Goal: Information Seeking & Learning: Learn about a topic

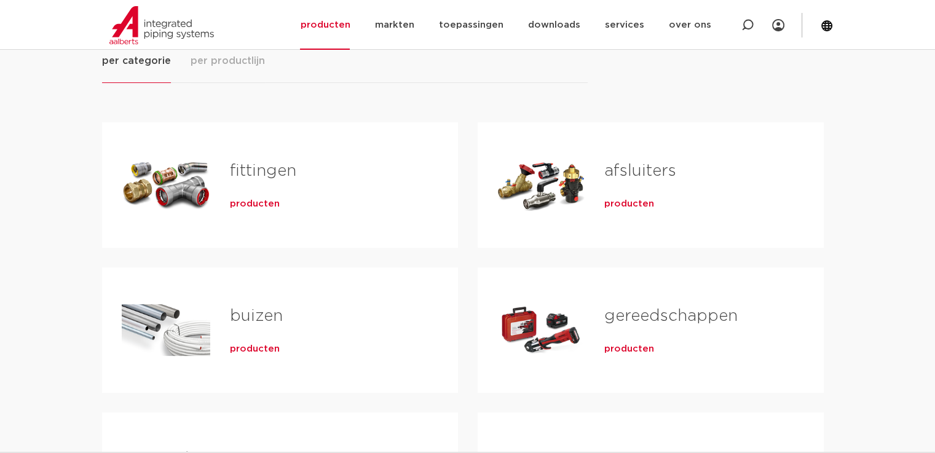
click at [237, 203] on span "producten" at bounding box center [255, 204] width 50 height 12
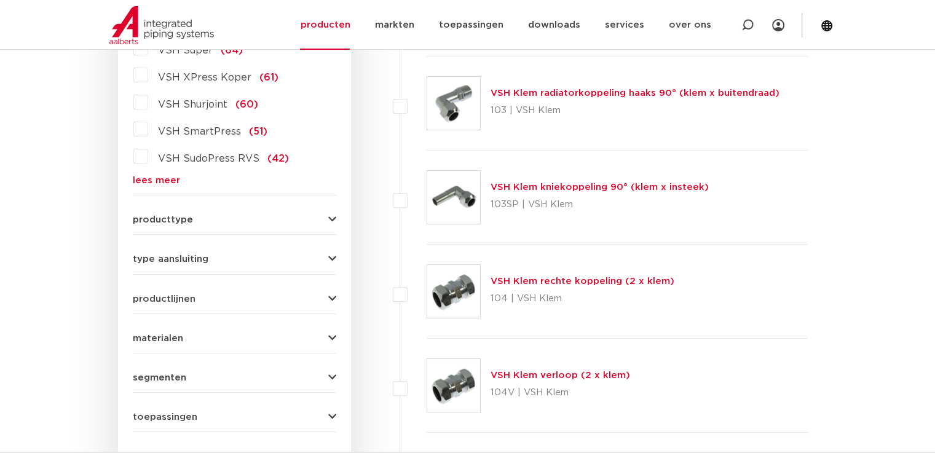
scroll to position [430, 0]
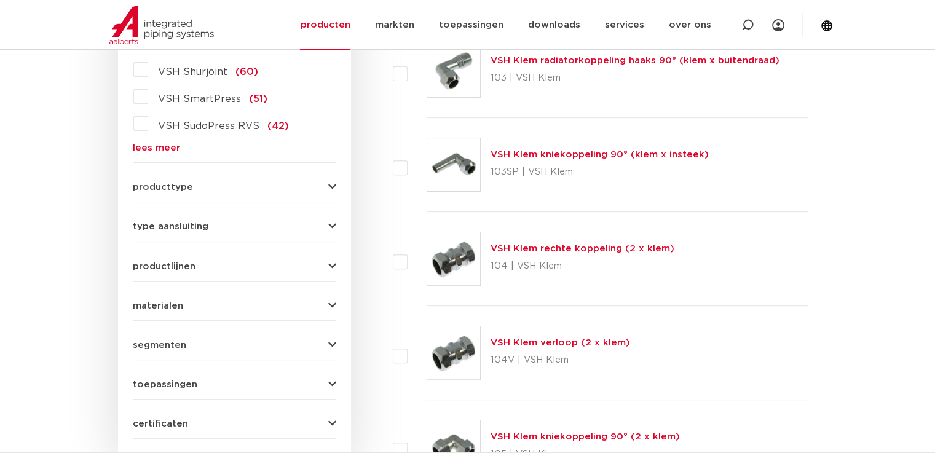
click at [332, 182] on icon "button" at bounding box center [332, 186] width 8 height 9
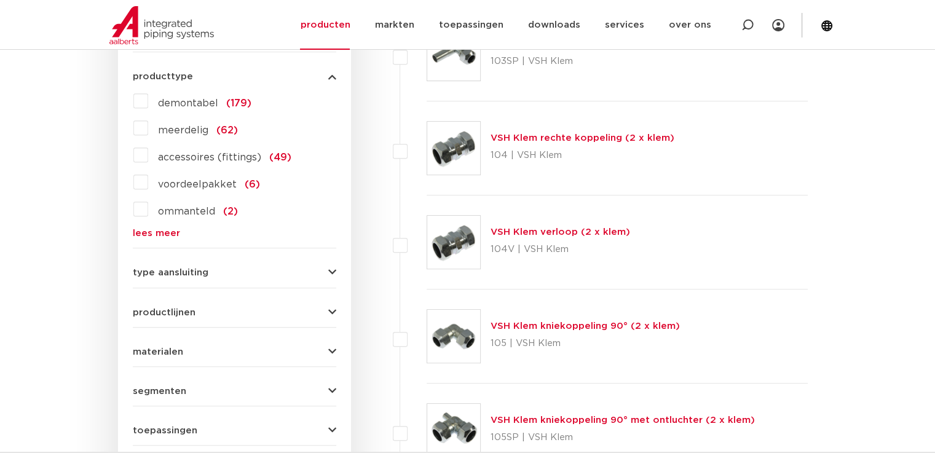
scroll to position [614, 0]
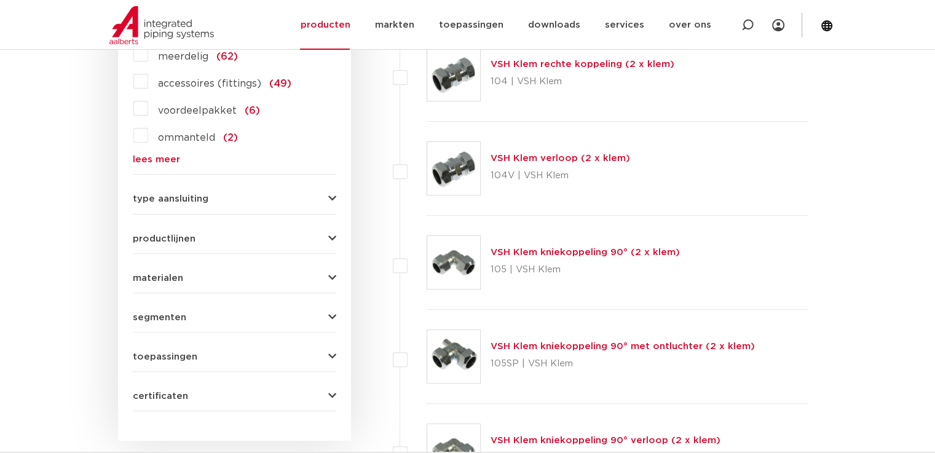
click at [331, 197] on icon "button" at bounding box center [332, 198] width 8 height 9
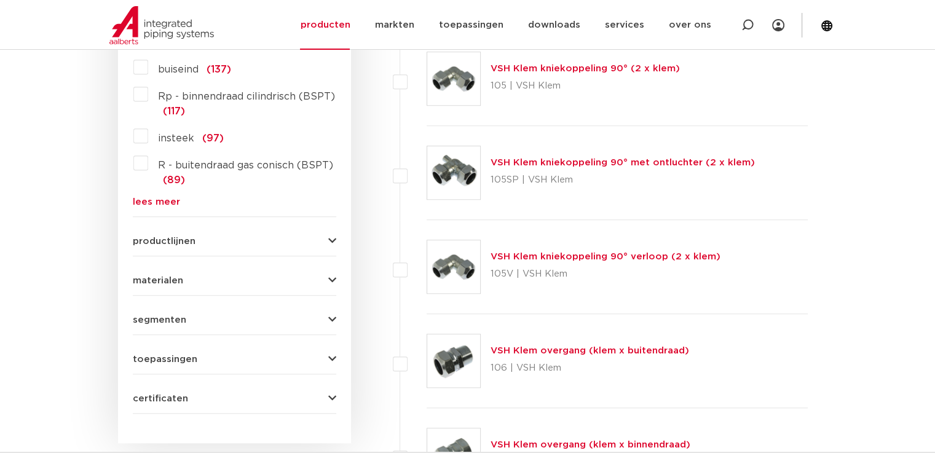
scroll to position [799, 0]
click at [331, 236] on icon "button" at bounding box center [332, 240] width 8 height 9
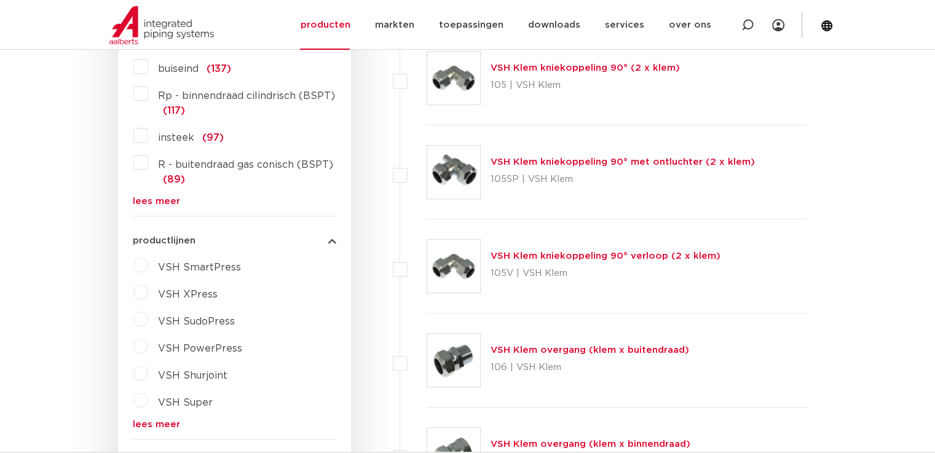
scroll to position [922, 0]
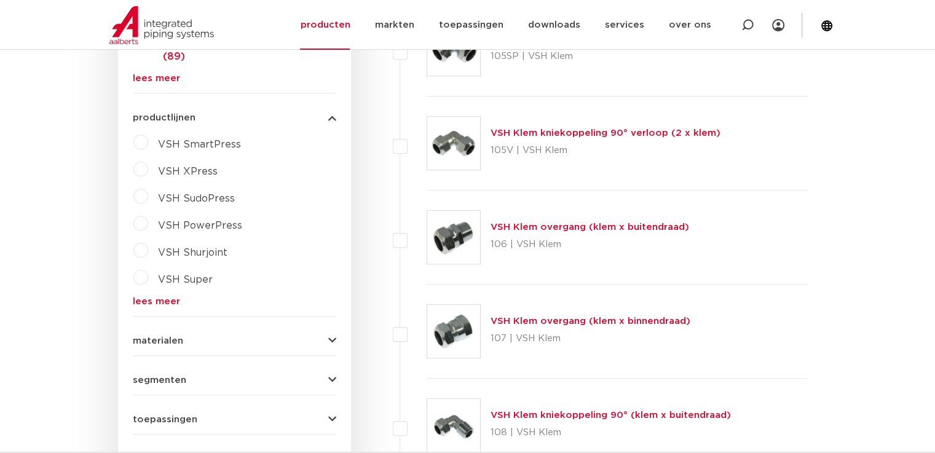
click at [335, 338] on icon "button" at bounding box center [332, 340] width 8 height 9
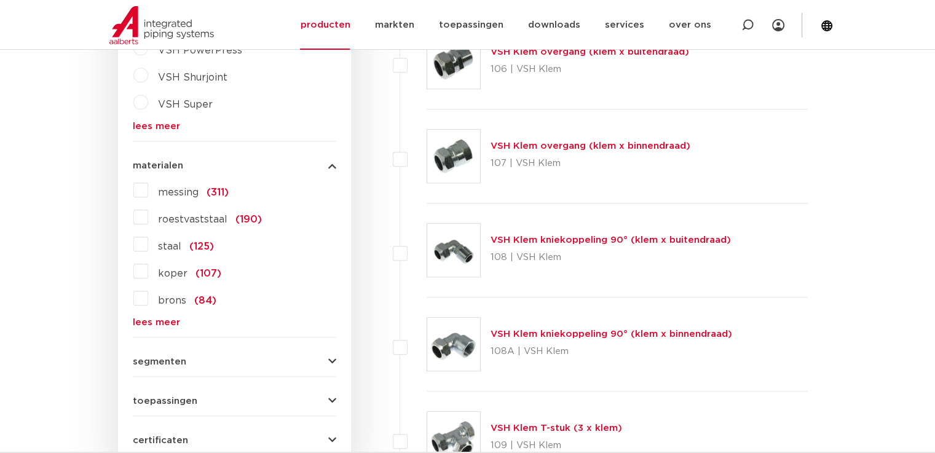
scroll to position [1167, 0]
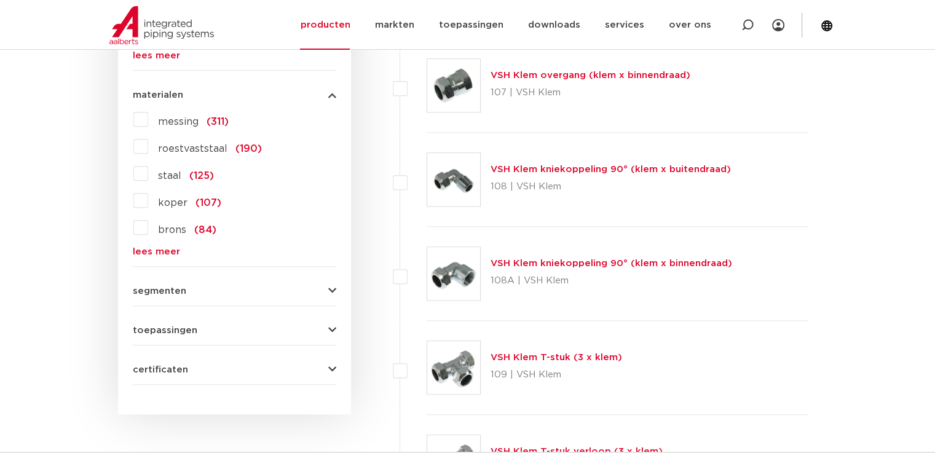
click at [330, 288] on icon "button" at bounding box center [332, 290] width 8 height 9
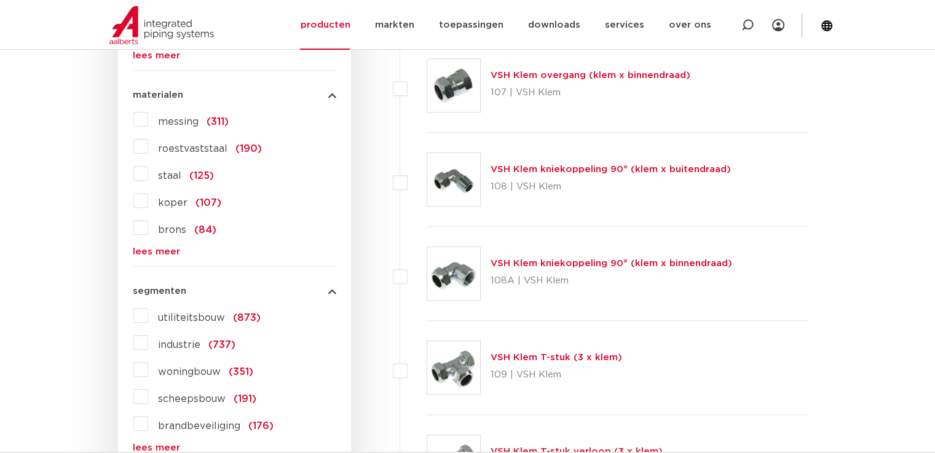
scroll to position [1352, 0]
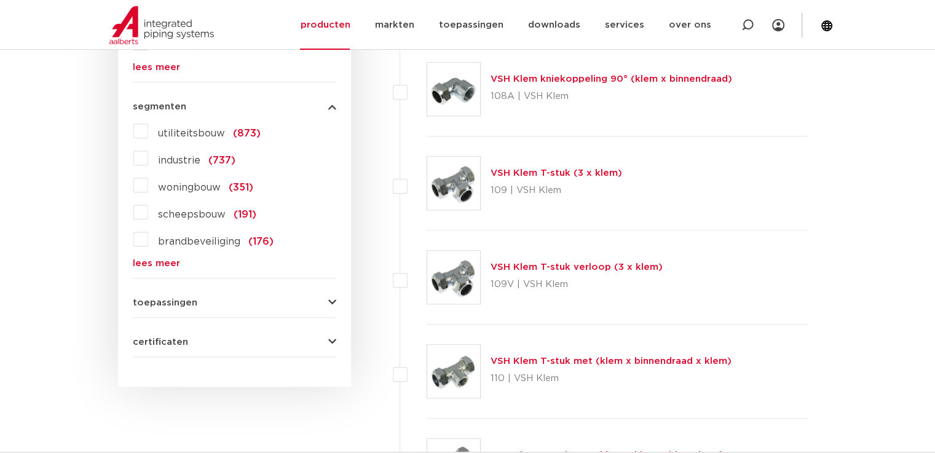
click at [331, 298] on icon "button" at bounding box center [332, 302] width 8 height 9
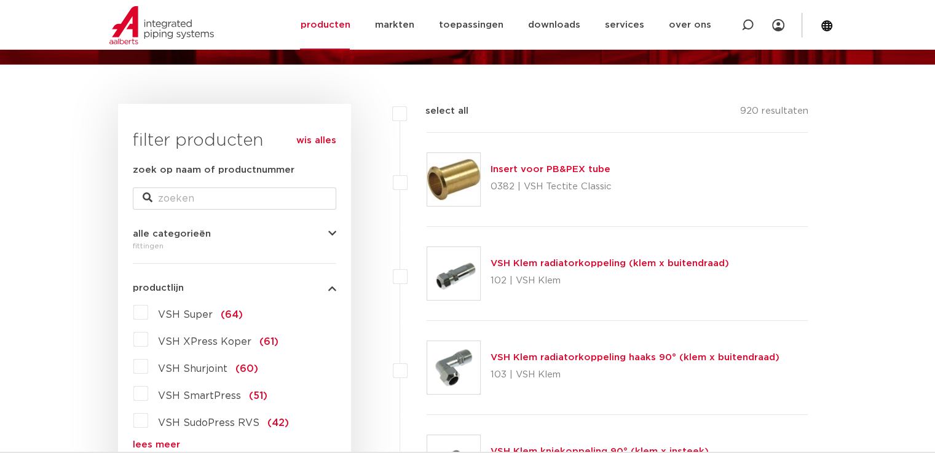
scroll to position [0, 0]
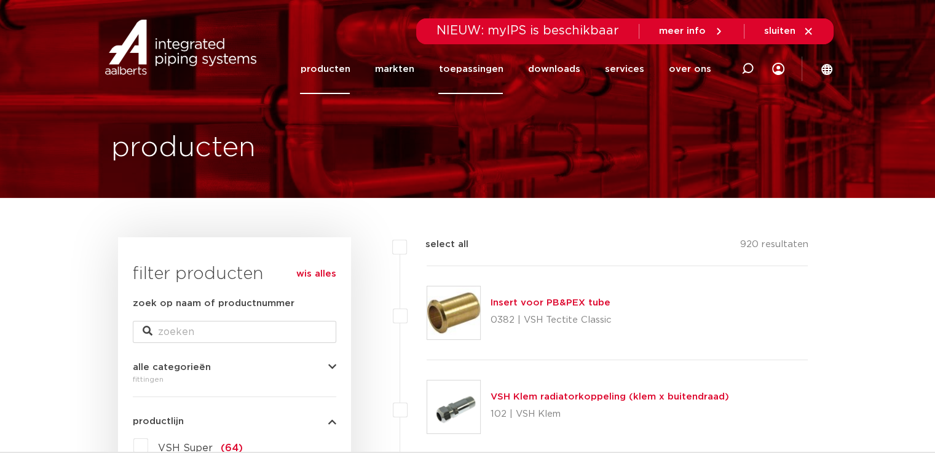
click at [479, 72] on link "toepassingen" at bounding box center [470, 69] width 65 height 50
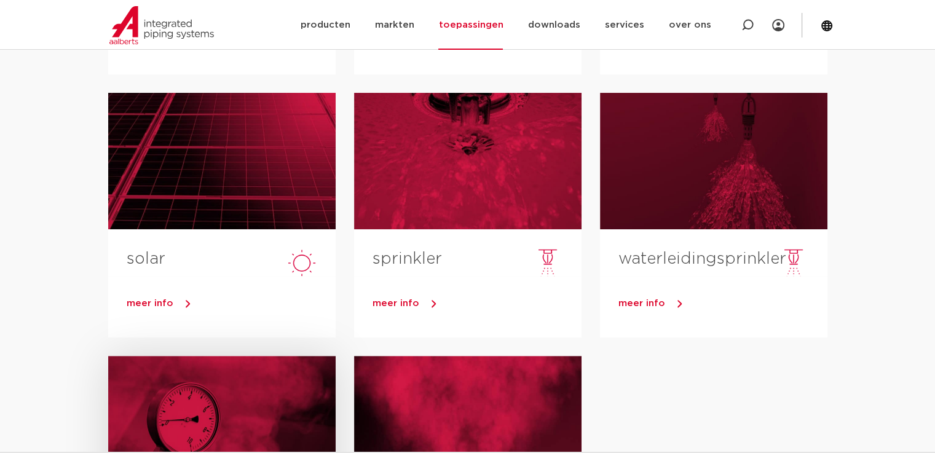
scroll to position [492, 0]
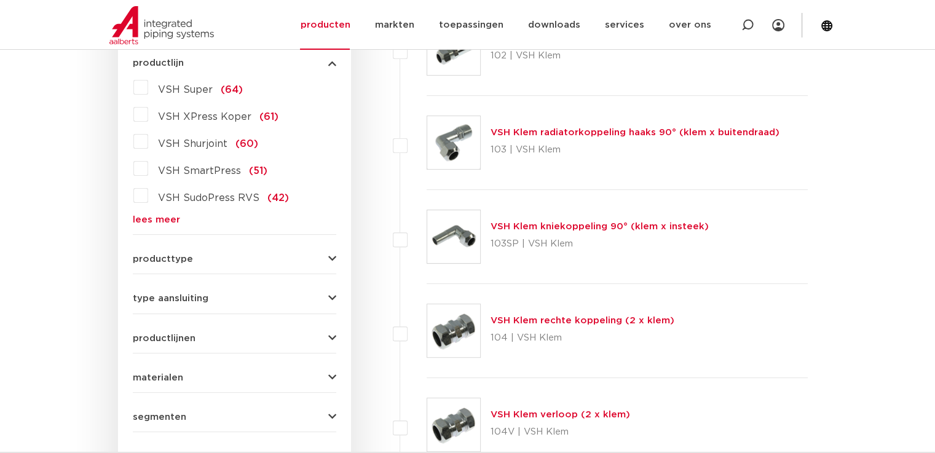
scroll to position [369, 0]
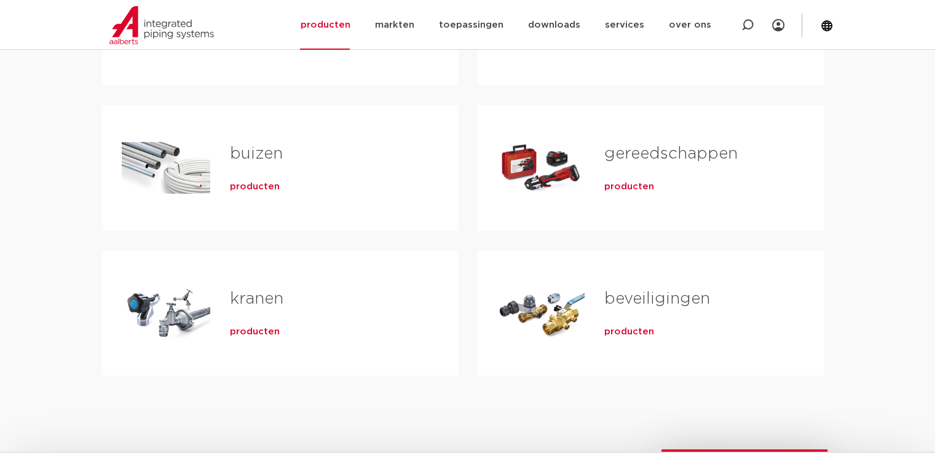
scroll to position [307, 0]
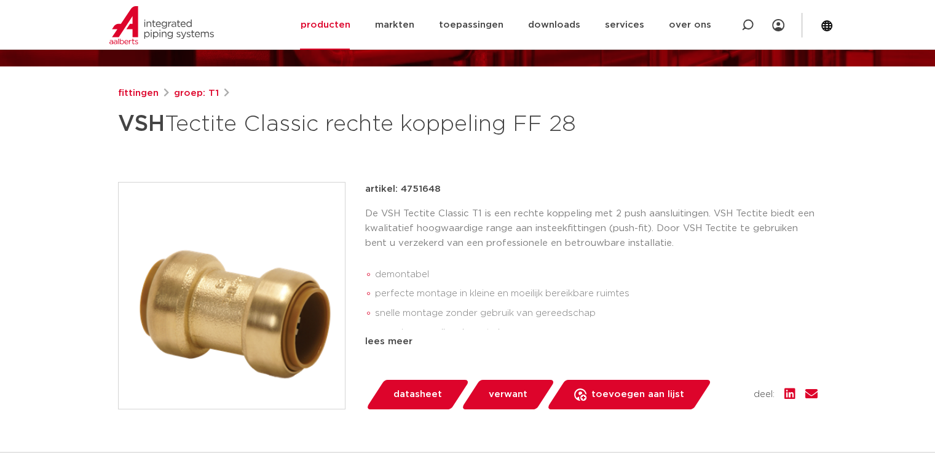
scroll to position [184, 0]
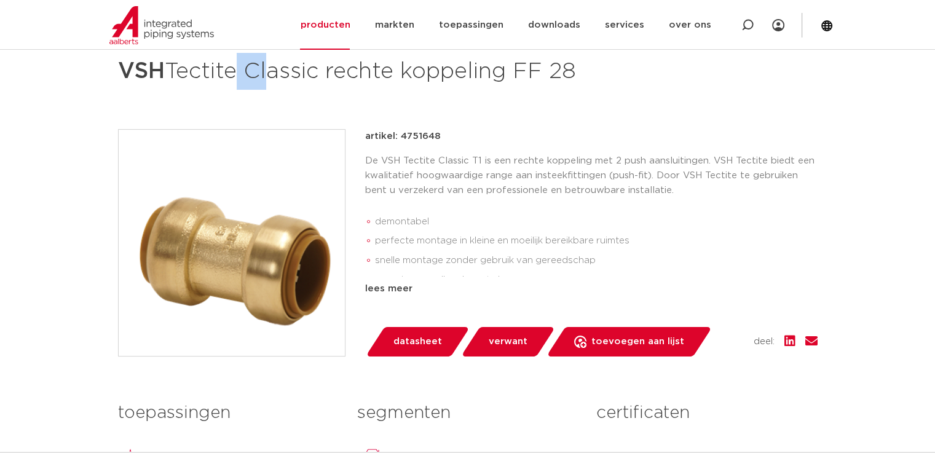
drag, startPoint x: 266, startPoint y: 71, endPoint x: 230, endPoint y: 70, distance: 35.6
click at [263, 71] on h1 "VSH Tectite Classic rechte koppeling FF 28" at bounding box center [348, 71] width 461 height 37
click at [204, 137] on div "fittingen groep: T1 VSH Tectite Classic rechte koppeling FF 28 demontabel" at bounding box center [467, 312] width 719 height 559
click at [393, 296] on div "lees meer" at bounding box center [591, 288] width 452 height 15
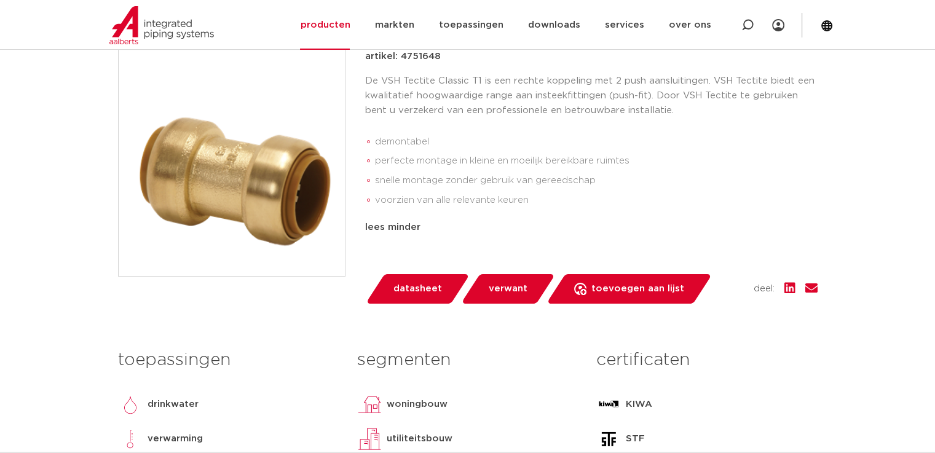
scroll to position [369, 0]
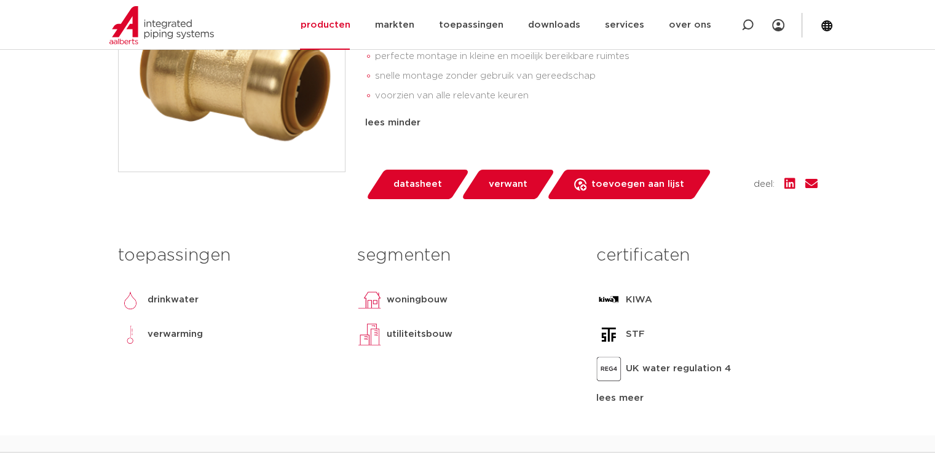
click at [505, 194] on span "verwant" at bounding box center [507, 184] width 39 height 20
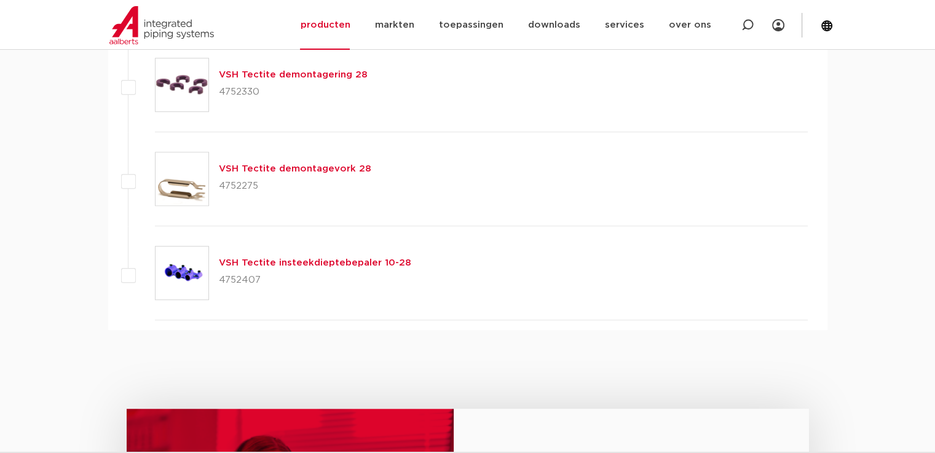
scroll to position [772, 0]
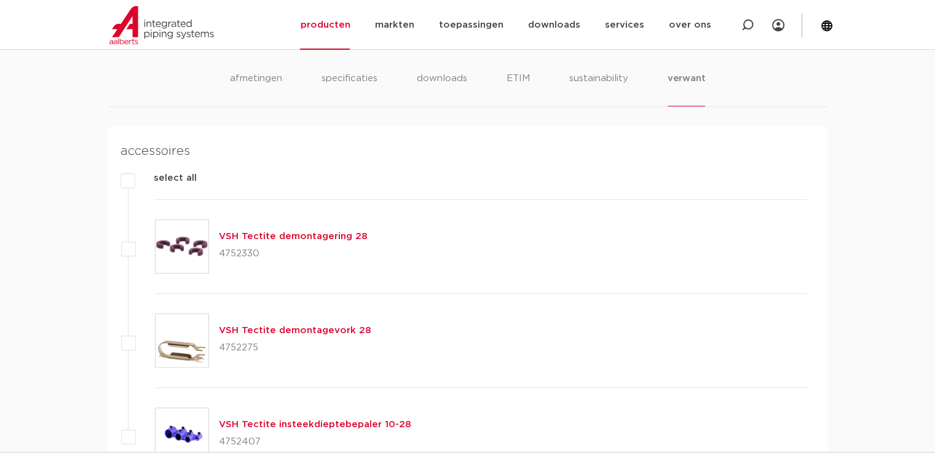
click at [268, 241] on link "VSH Tectite demontagering 28" at bounding box center [293, 236] width 149 height 9
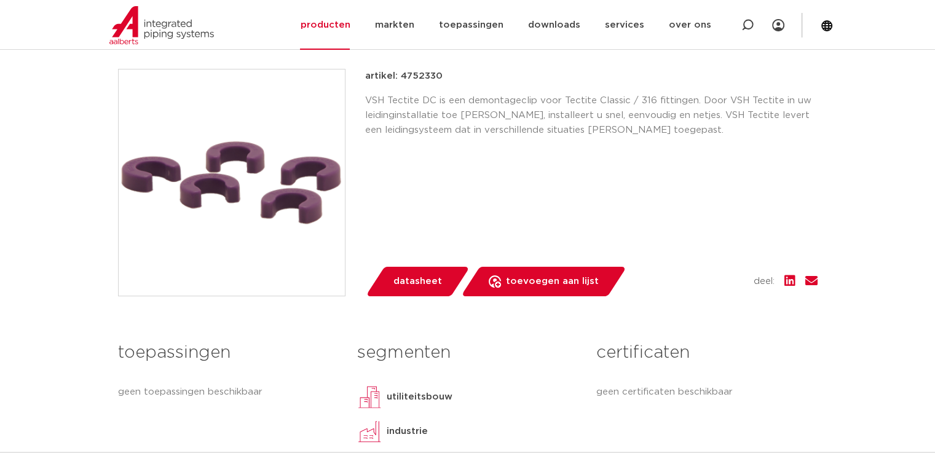
scroll to position [123, 0]
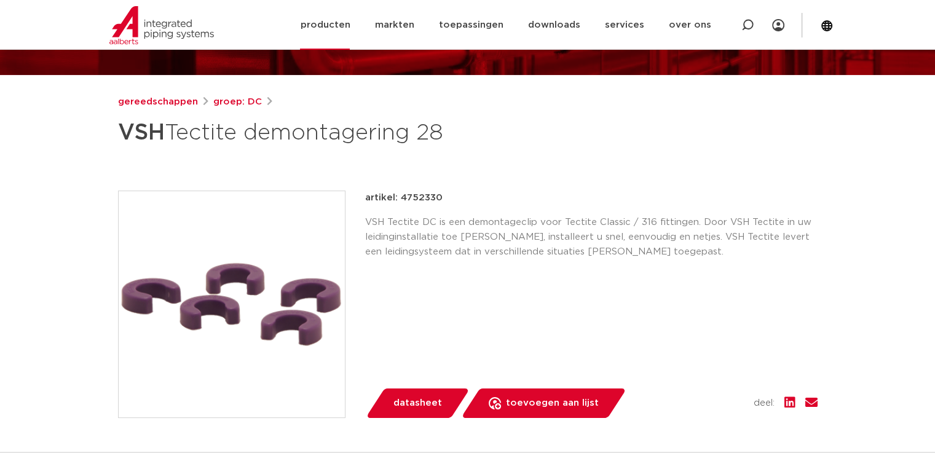
click at [337, 28] on link "producten" at bounding box center [325, 25] width 50 height 50
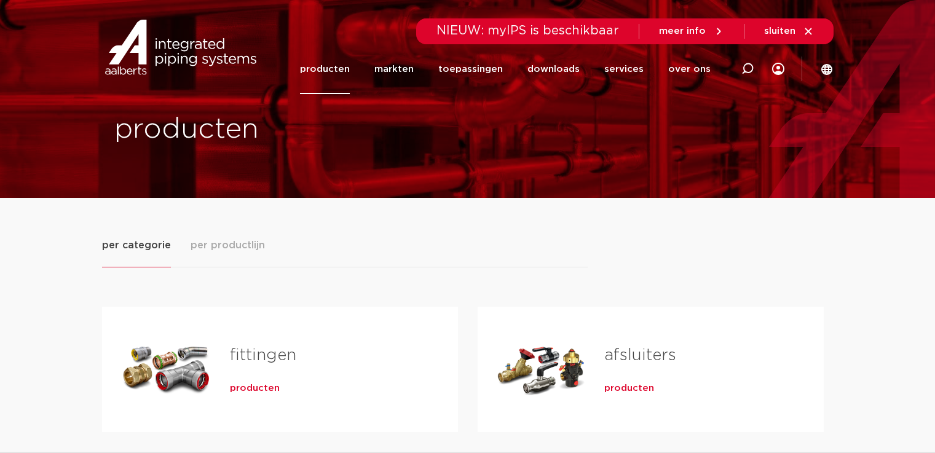
click at [749, 66] on icon at bounding box center [747, 69] width 12 height 12
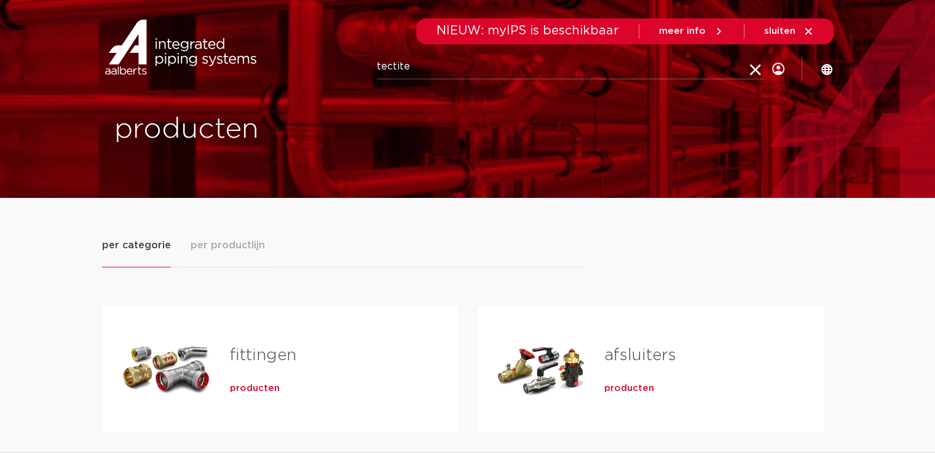
type input "tectite"
click button "Zoeken" at bounding box center [0, 0] width 0 height 0
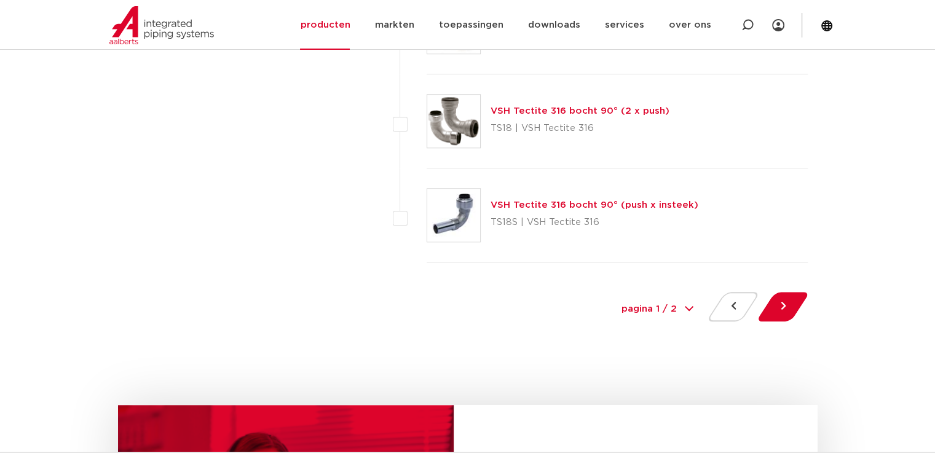
scroll to position [5837, 0]
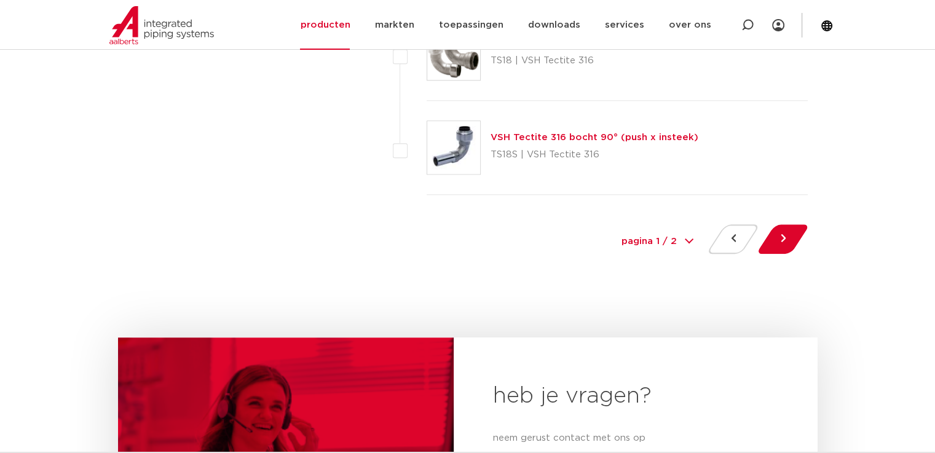
click at [670, 233] on select "pagina 1 / 2 1 2" at bounding box center [657, 242] width 92 height 28
select select "2"
click at [611, 228] on select "pagina 1 / 2 1 2" at bounding box center [657, 242] width 92 height 28
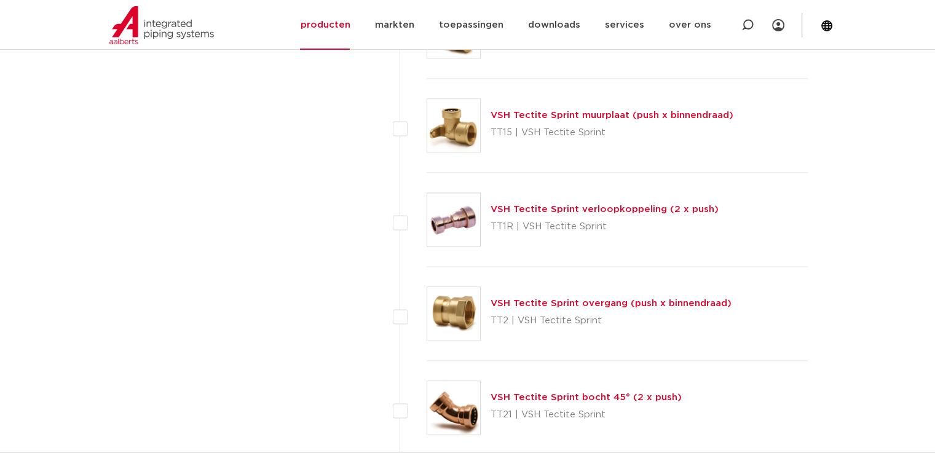
scroll to position [1720, 0]
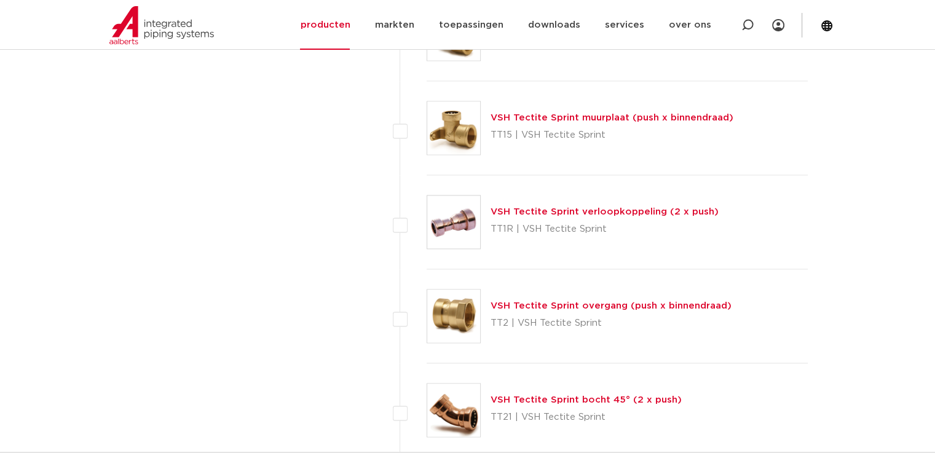
click at [533, 114] on link "VSH Tectite Sprint muurplaat (push x binnendraad)" at bounding box center [611, 117] width 243 height 9
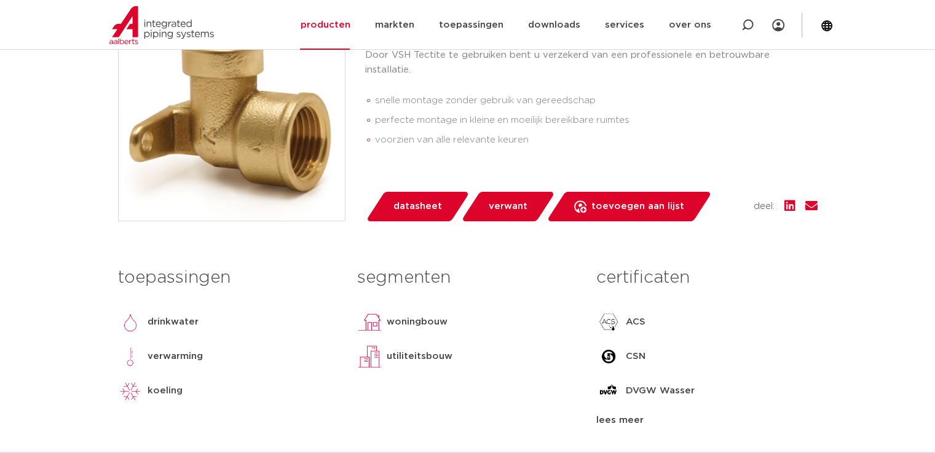
scroll to position [307, 0]
